Goal: Check status: Check status

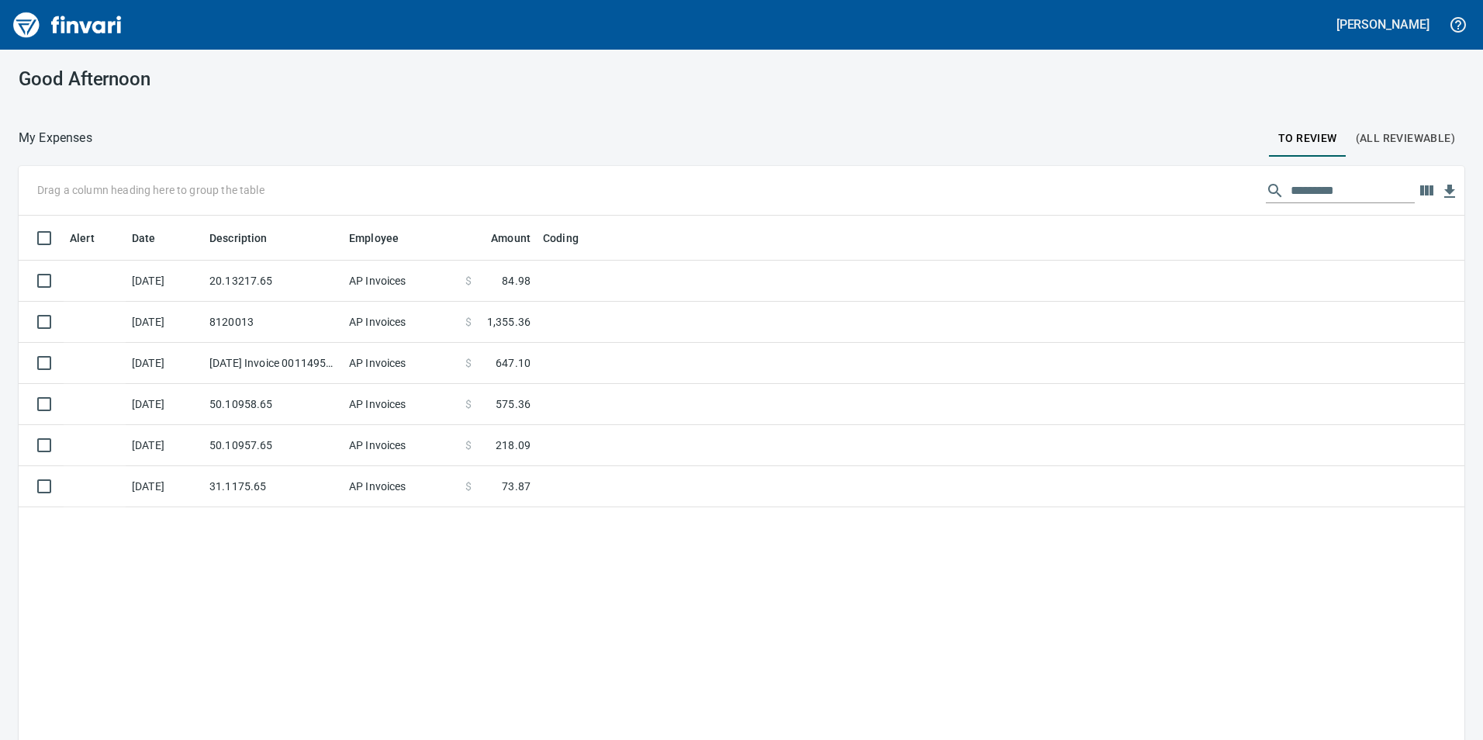
scroll to position [558, 1422]
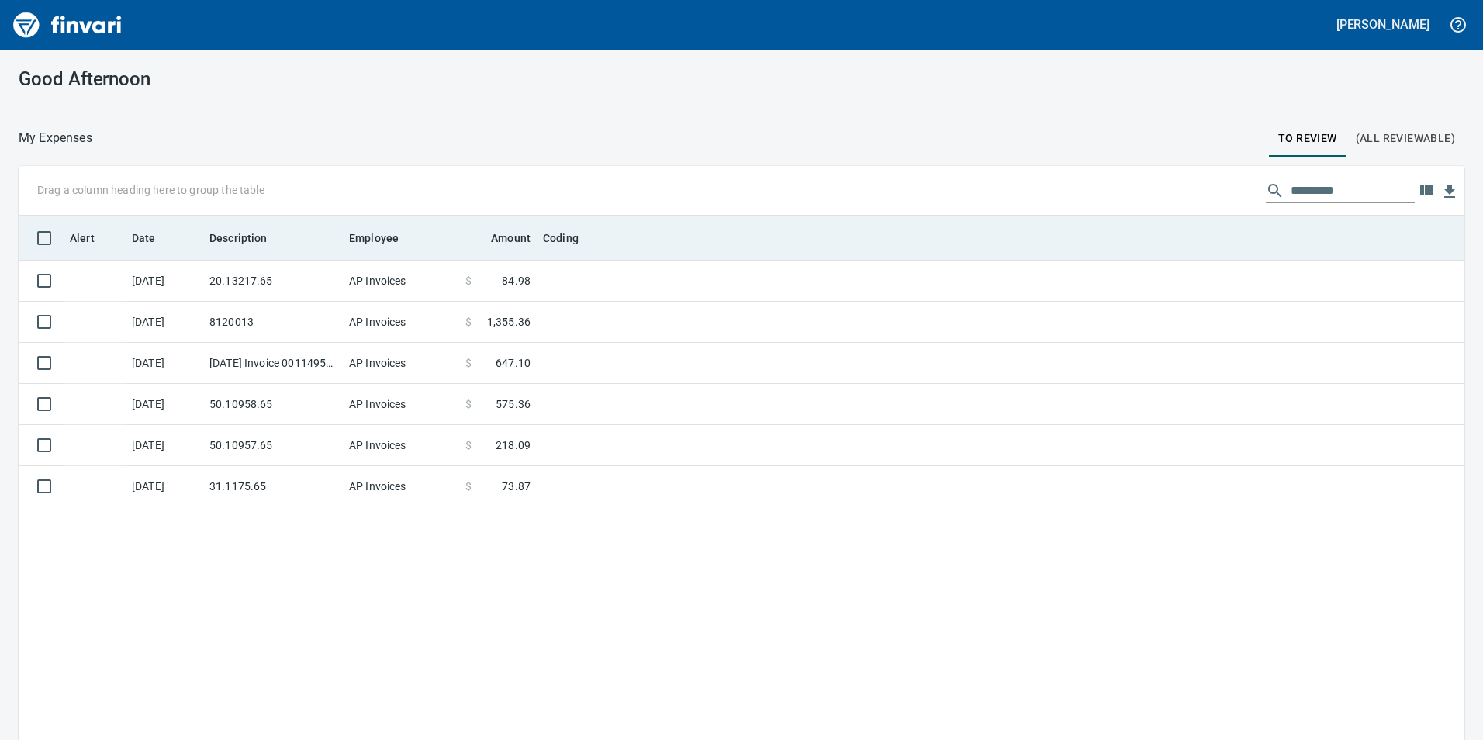
scroll to position [558, 1422]
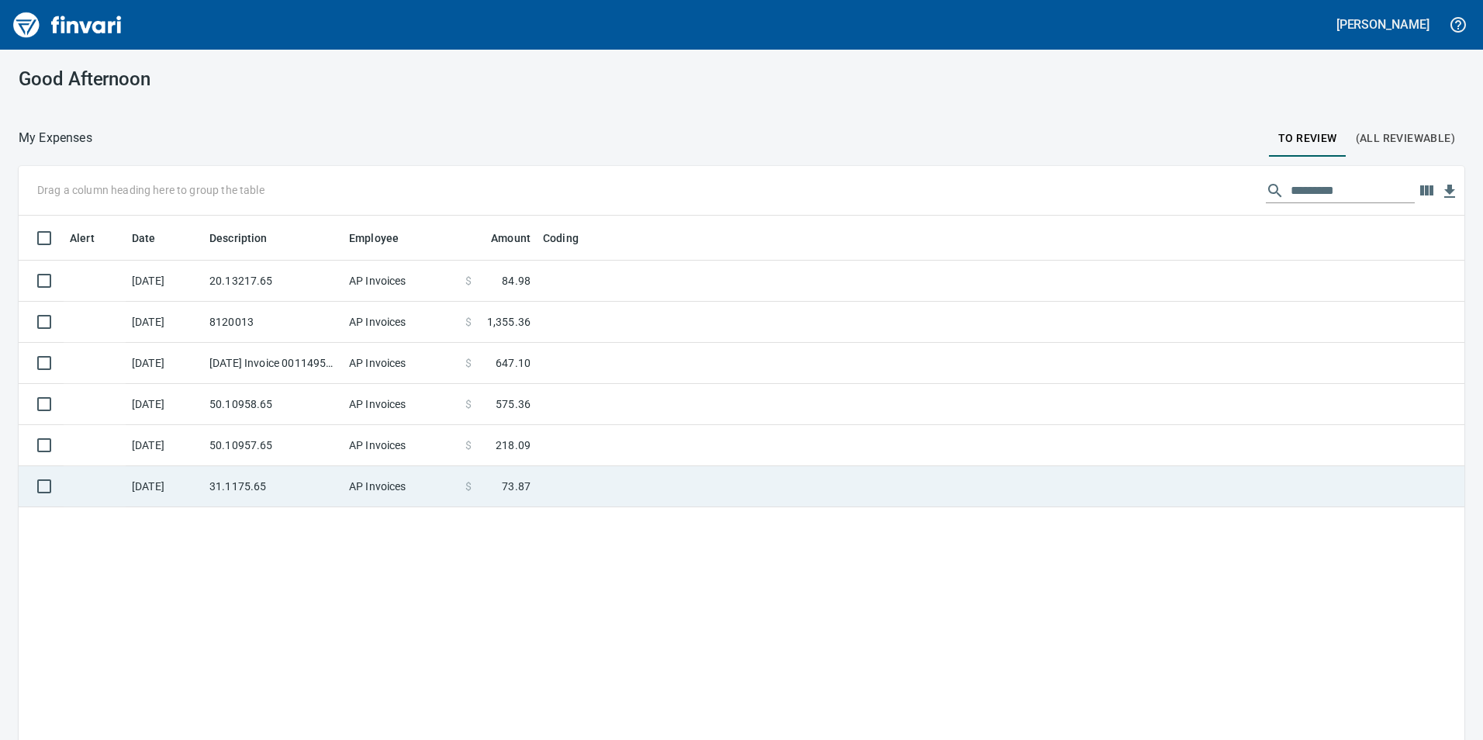
click at [303, 500] on td "31.1175.65" at bounding box center [273, 486] width 140 height 41
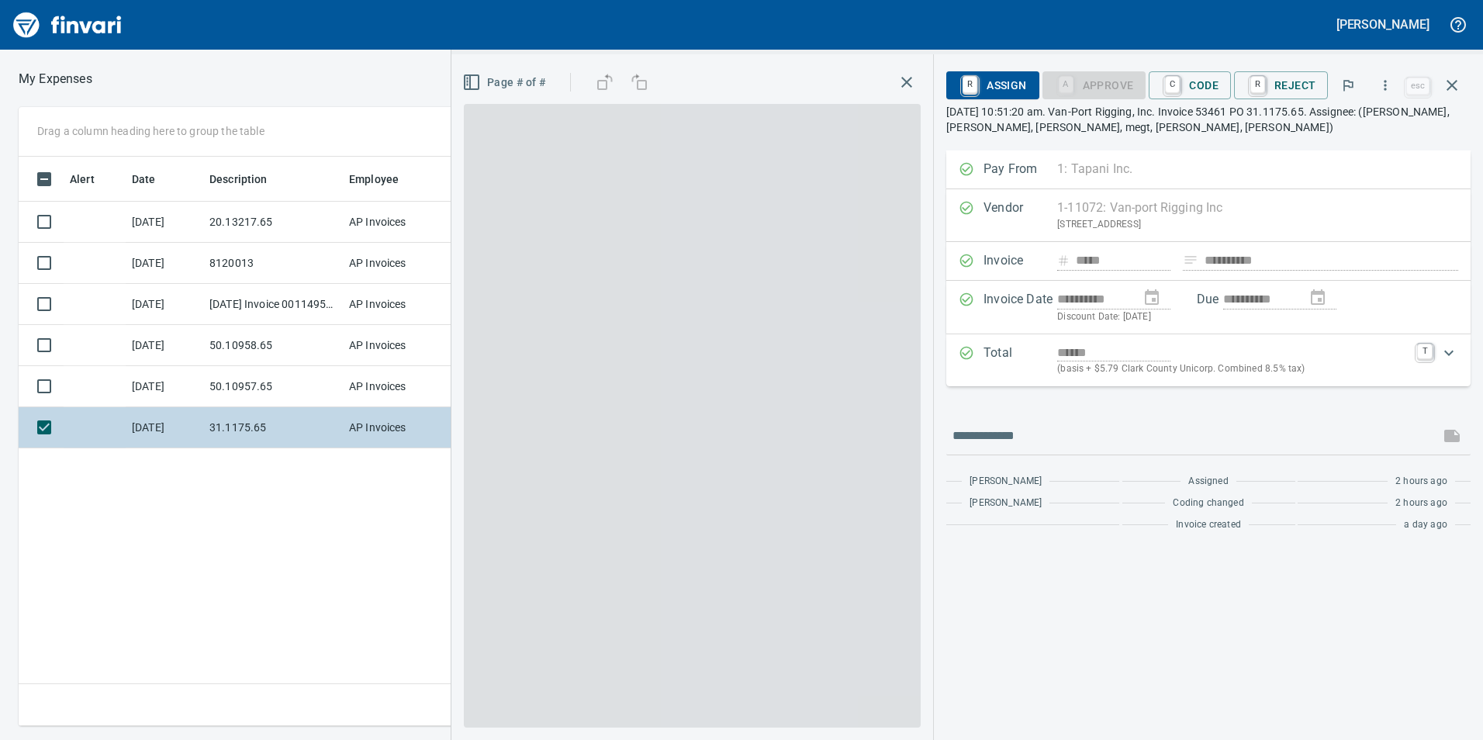
scroll to position [558, 1046]
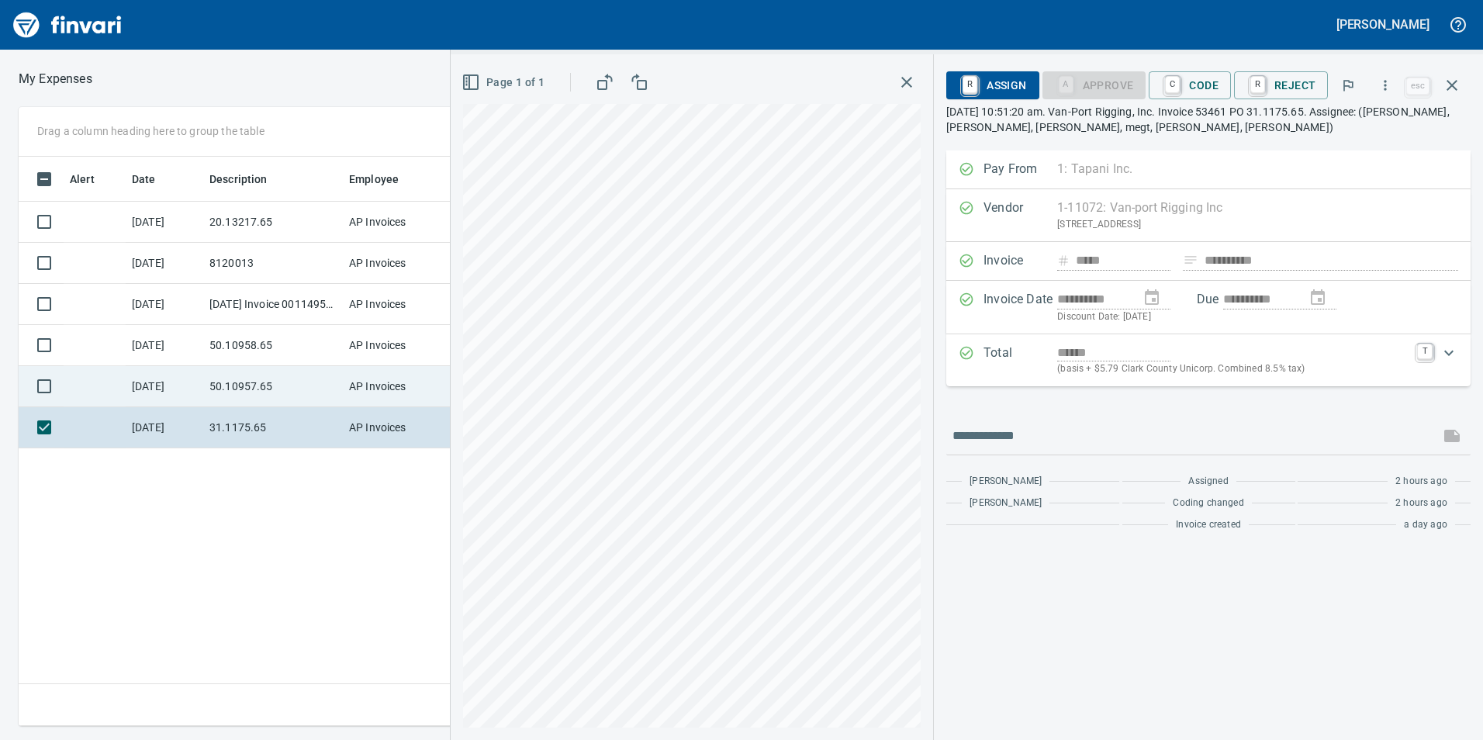
click at [211, 374] on td "50.10957.65" at bounding box center [273, 386] width 140 height 41
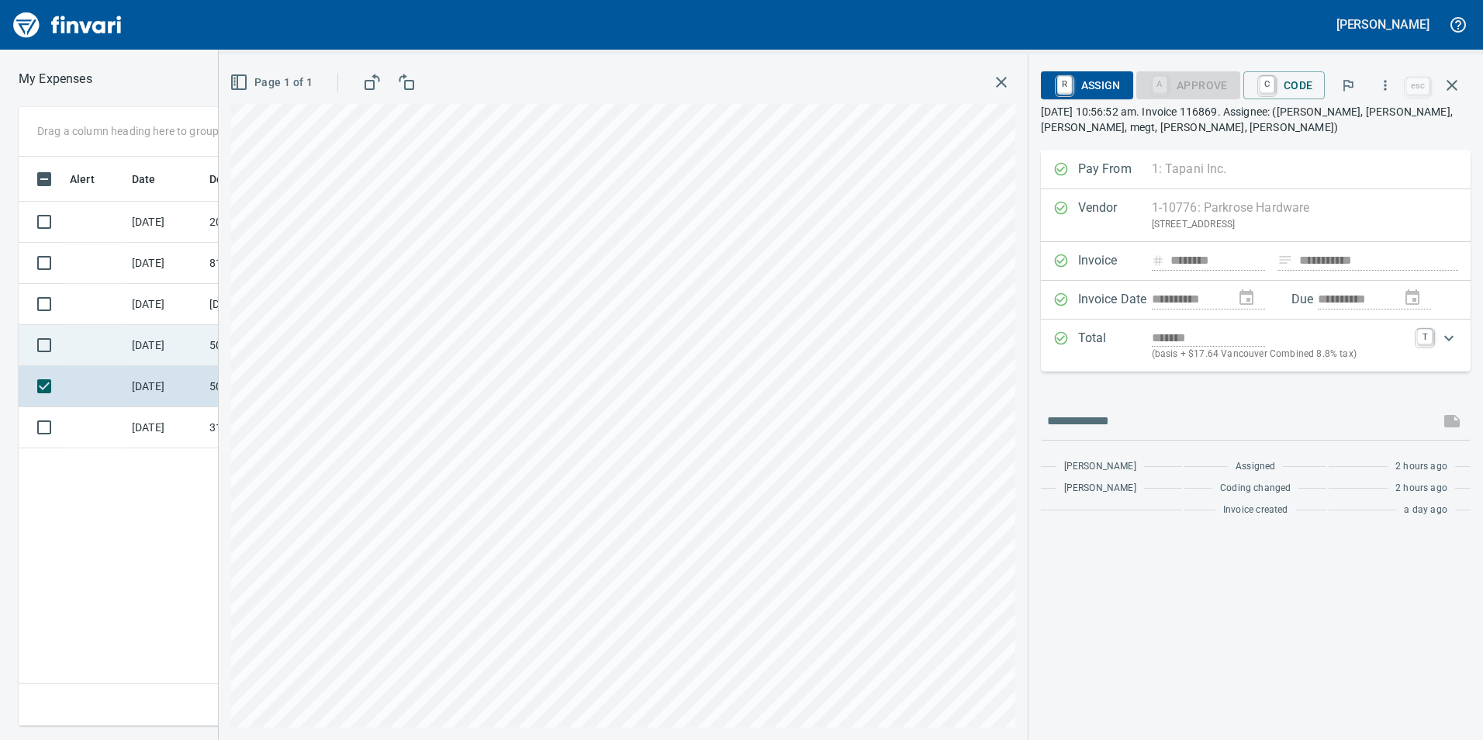
click at [211, 342] on td "50.10958.65" at bounding box center [273, 345] width 140 height 41
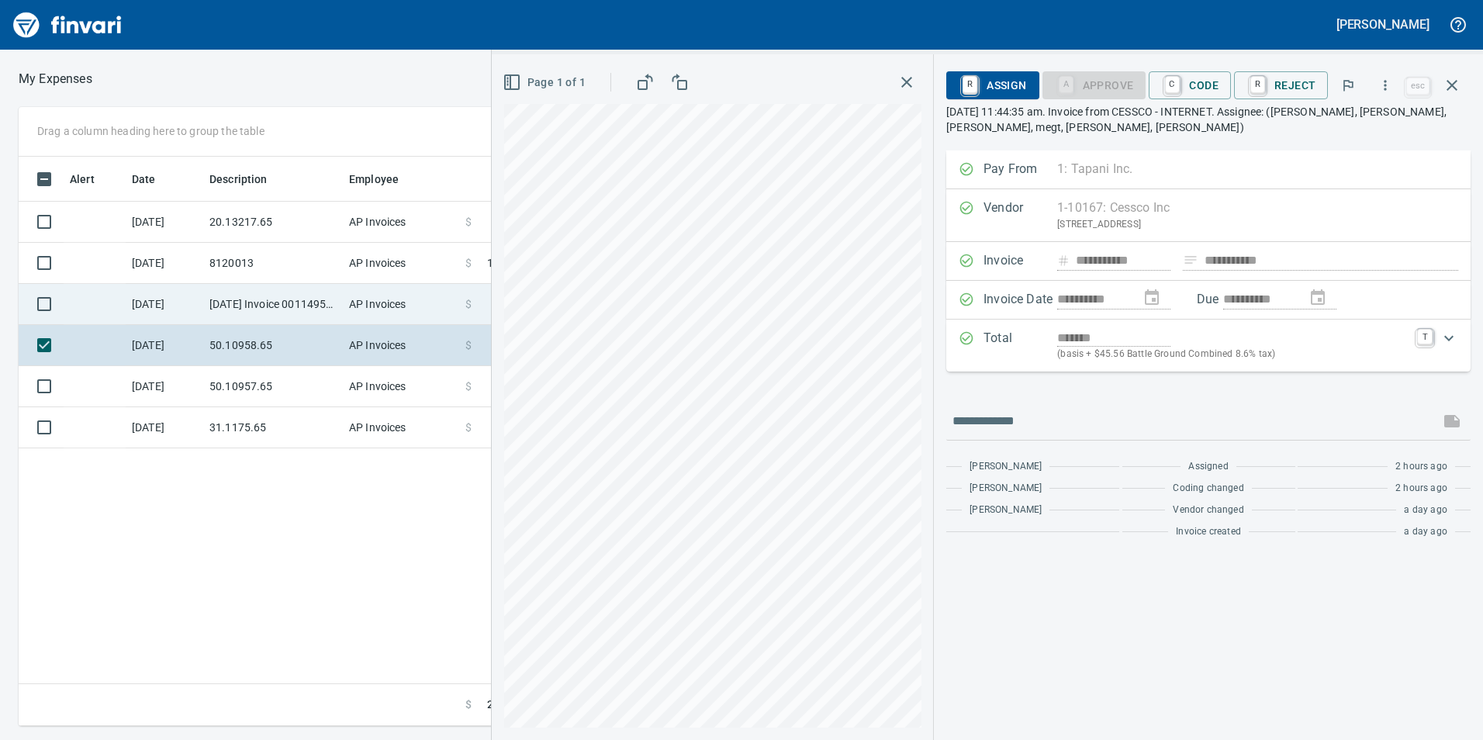
click at [224, 309] on td "[DATE] Invoice 001149500-0 from Cessco Inc (1-10167)" at bounding box center [273, 304] width 140 height 41
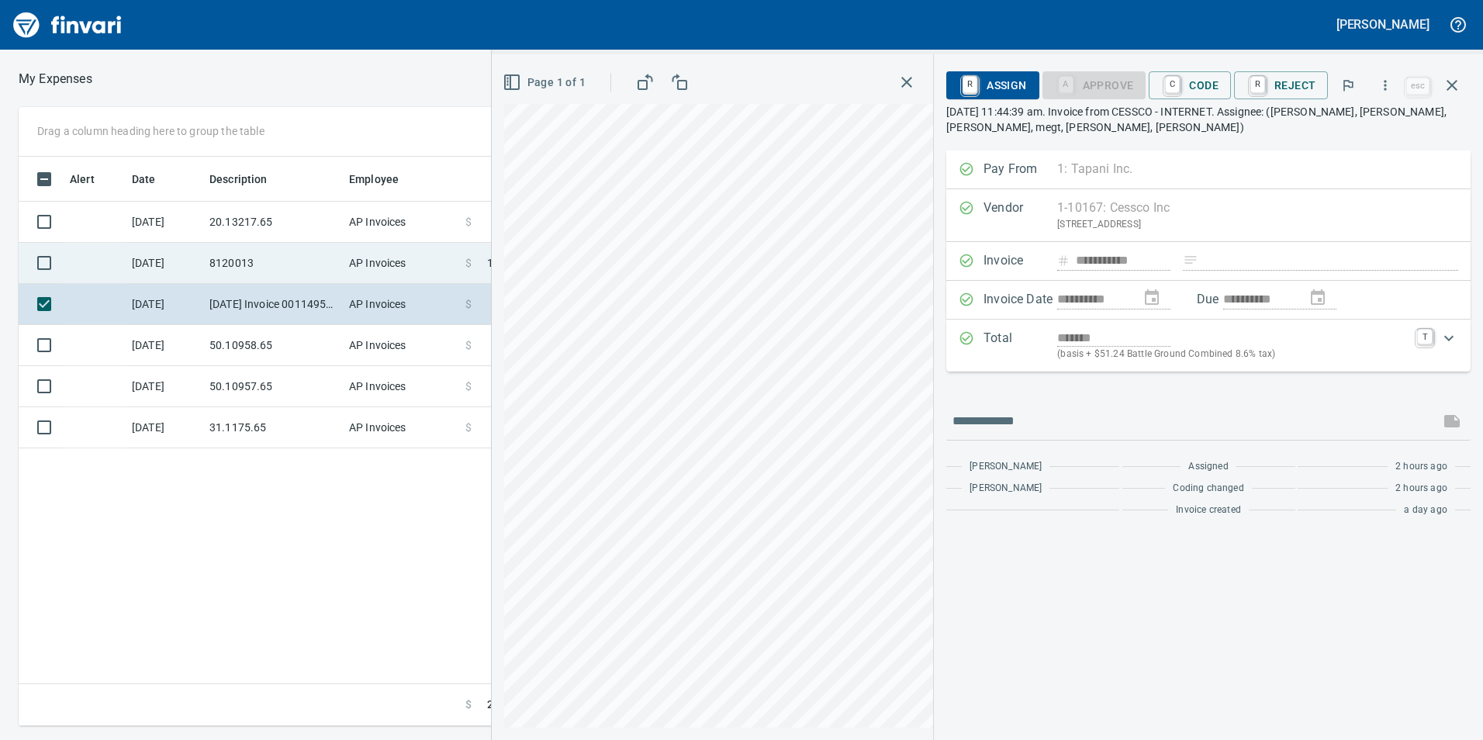
click at [217, 261] on td "8120013" at bounding box center [273, 263] width 140 height 41
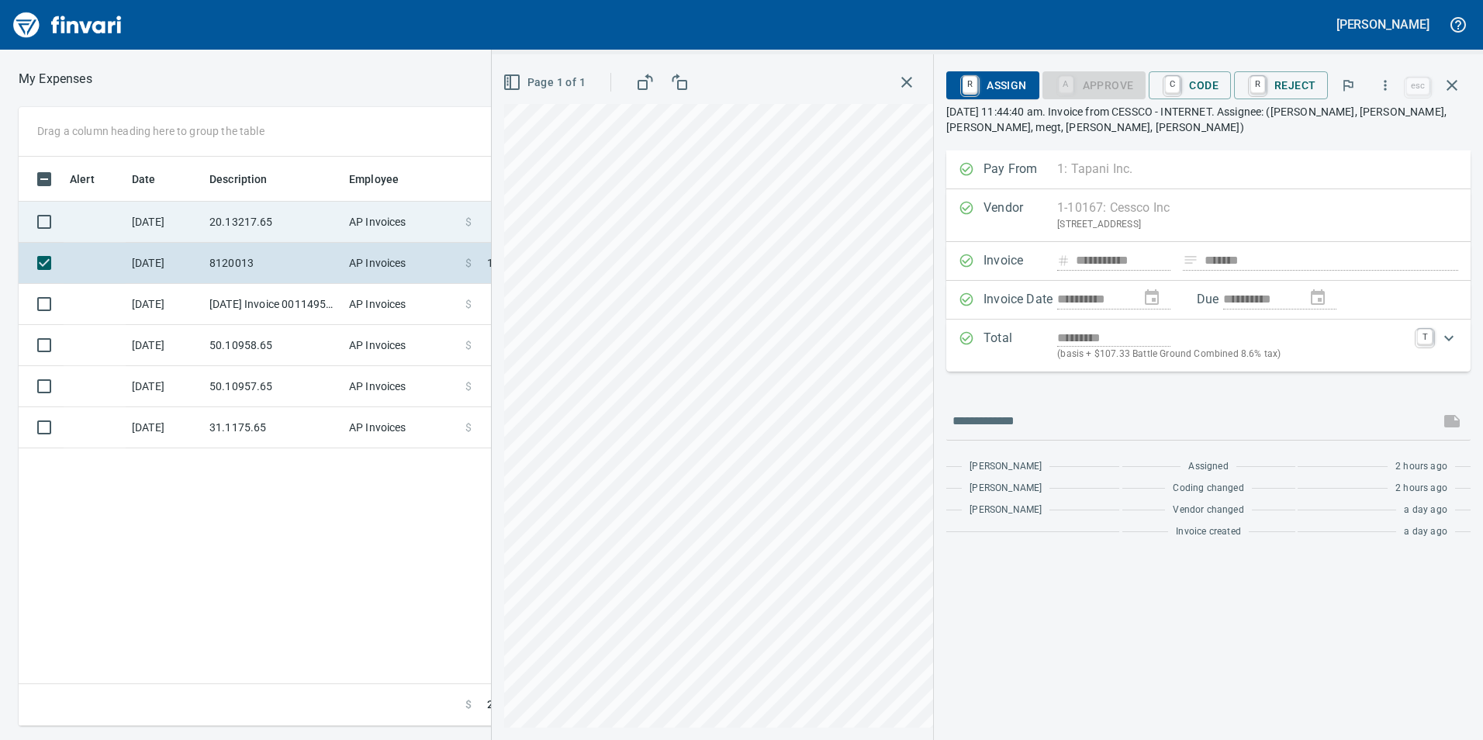
click at [225, 219] on td "20.13217.65" at bounding box center [273, 222] width 140 height 41
